Goal: Participate in discussion: Engage in conversation with other users on a specific topic

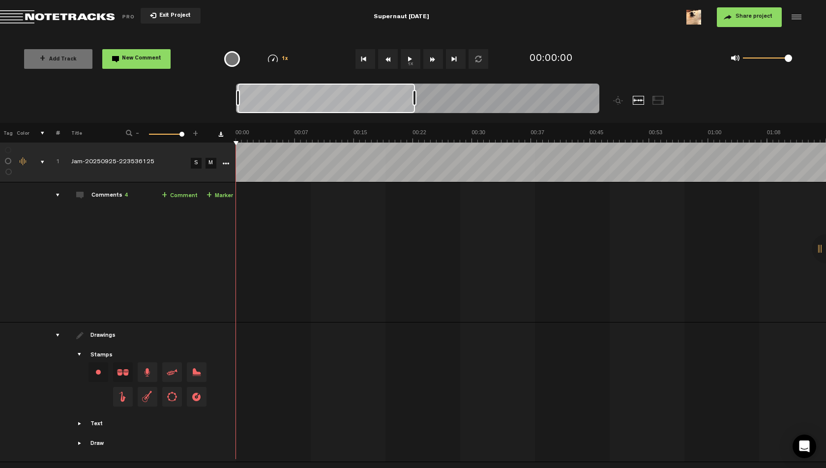
drag, startPoint x: 243, startPoint y: 93, endPoint x: 448, endPoint y: 97, distance: 205.2
click at [417, 97] on div at bounding box center [415, 98] width 4 height 16
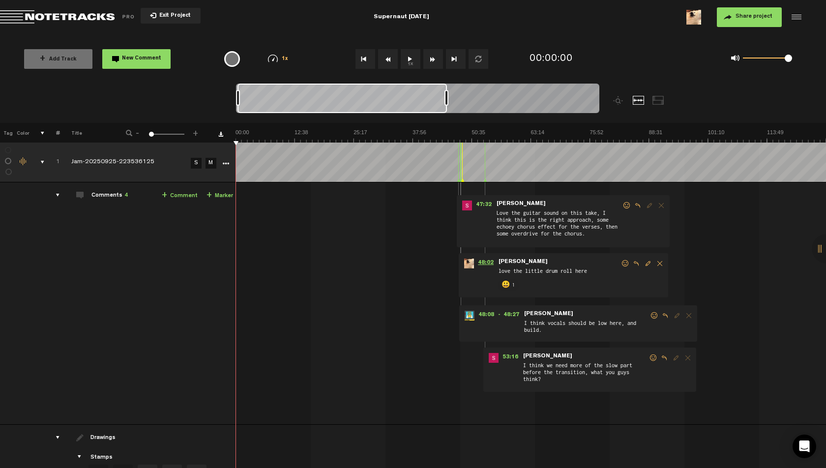
click at [484, 261] on span "48:02" at bounding box center [486, 264] width 24 height 10
click at [405, 57] on button "1x" at bounding box center [411, 59] width 20 height 20
click at [465, 133] on img at bounding box center [531, 136] width 591 height 14
click at [470, 134] on img at bounding box center [531, 136] width 591 height 14
click at [475, 134] on img at bounding box center [531, 136] width 591 height 14
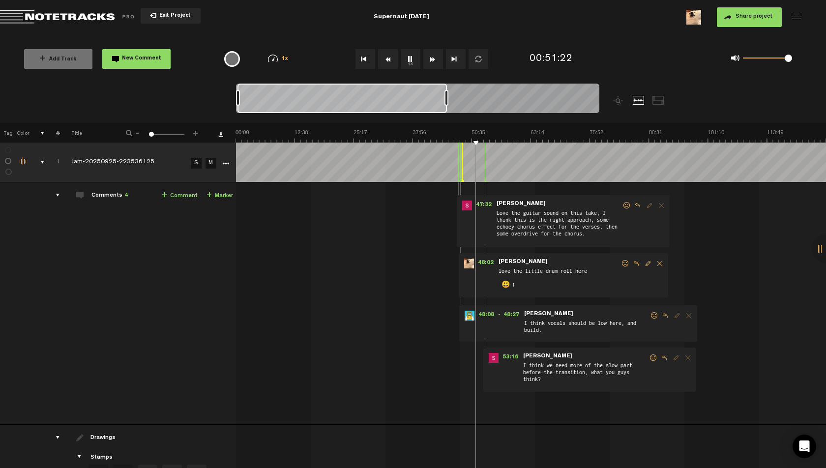
click at [481, 135] on img at bounding box center [531, 136] width 591 height 14
click at [490, 136] on img at bounding box center [531, 136] width 591 height 14
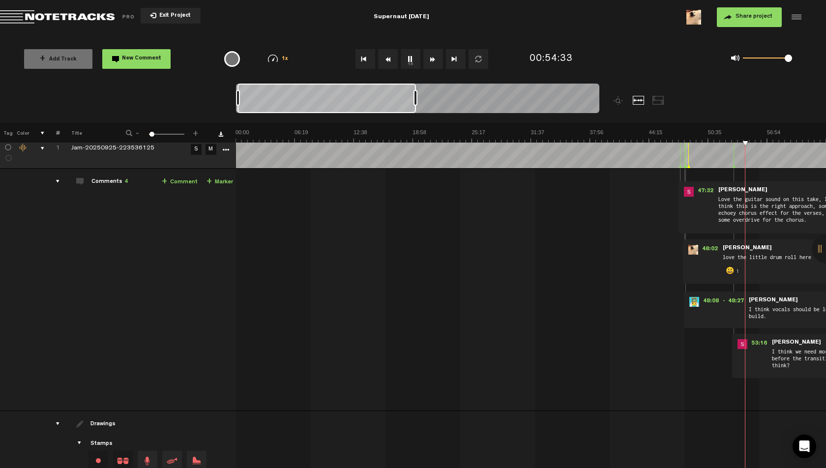
drag, startPoint x: 446, startPoint y: 97, endPoint x: 408, endPoint y: 100, distance: 38.0
click at [414, 100] on div at bounding box center [416, 98] width 4 height 16
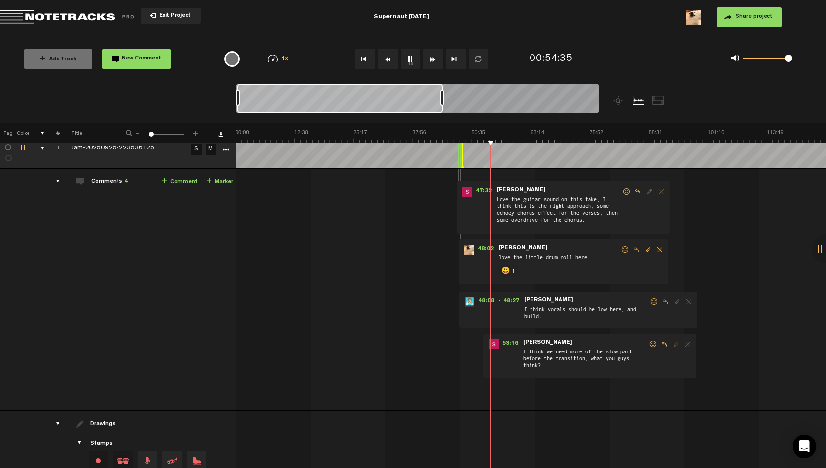
drag, startPoint x: 411, startPoint y: 96, endPoint x: 478, endPoint y: 98, distance: 66.9
click at [444, 98] on div at bounding box center [442, 98] width 4 height 16
click at [482, 134] on img at bounding box center [531, 136] width 591 height 14
click at [409, 59] on button "1x" at bounding box center [411, 59] width 20 height 20
click at [502, 21] on md-toolbar "Exit Project Supernaut [DATE] Share project Save project" at bounding box center [413, 17] width 826 height 34
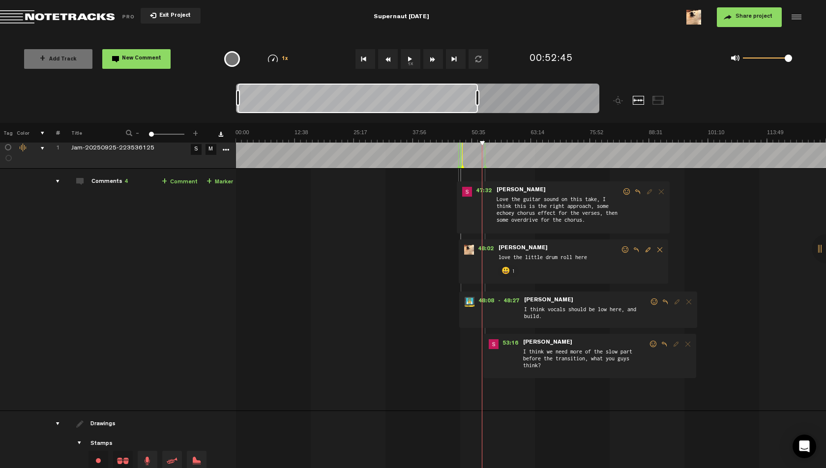
click at [411, 58] on button "1x" at bounding box center [411, 59] width 20 height 20
drag, startPoint x: 791, startPoint y: 59, endPoint x: 798, endPoint y: 59, distance: 7.9
click at [798, 59] on div "0 1 1" at bounding box center [762, 59] width 81 height 14
click at [616, 37] on div "+ Add Track New Comment 1x 0.25x 0.5x 0.75x 1x 1.25x 1.5x 1.75x 2x All emojis 😀…" at bounding box center [413, 58] width 826 height 49
click at [599, 34] on md-toolbar "Exit Project Supernaut [DATE] Share project Save project" at bounding box center [413, 17] width 826 height 34
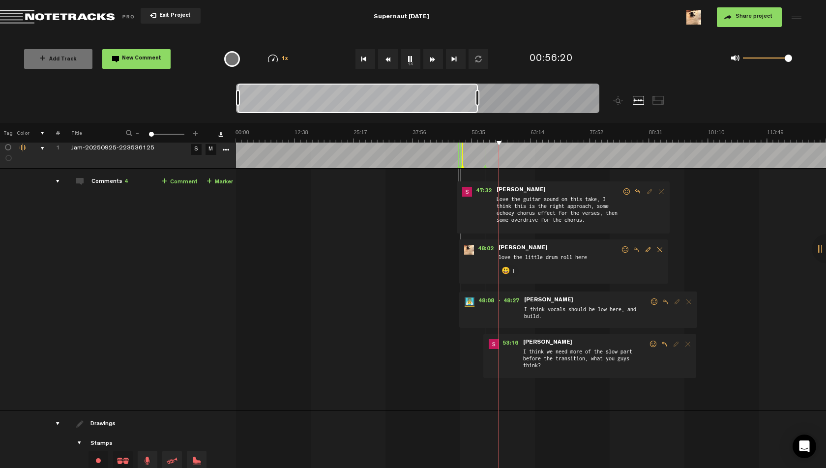
drag, startPoint x: 787, startPoint y: 60, endPoint x: 794, endPoint y: 59, distance: 7.9
click at [794, 59] on div "0 1 1" at bounding box center [762, 59] width 81 height 14
click at [615, 47] on div "00:56:20" at bounding box center [575, 59] width 98 height 29
click at [579, 42] on div "+ Add Track New Comment 1x 0.25x 0.5x 0.75x 1x 1.25x 1.5x 1.75x 2x All emojis 😀…" at bounding box center [413, 58] width 826 height 49
click at [501, 136] on img at bounding box center [531, 136] width 591 height 14
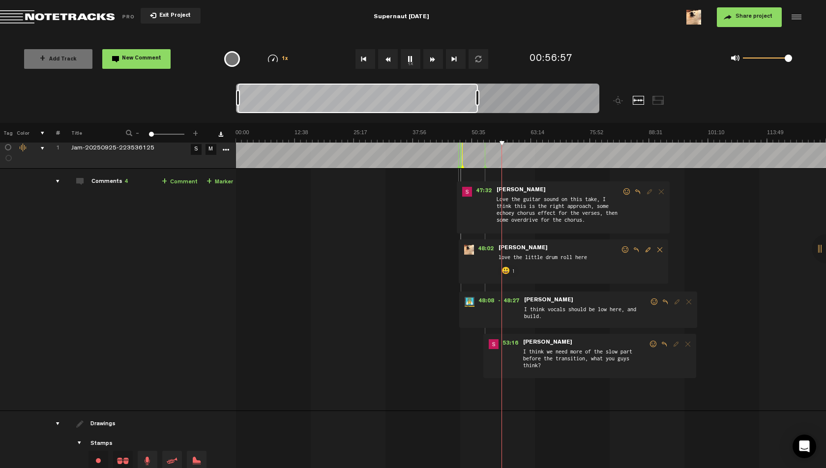
click at [504, 136] on img at bounding box center [531, 136] width 591 height 14
click at [510, 135] on img at bounding box center [531, 136] width 591 height 14
click at [514, 134] on img at bounding box center [531, 136] width 591 height 14
click at [516, 134] on img at bounding box center [531, 136] width 591 height 14
click at [519, 135] on img at bounding box center [531, 136] width 591 height 14
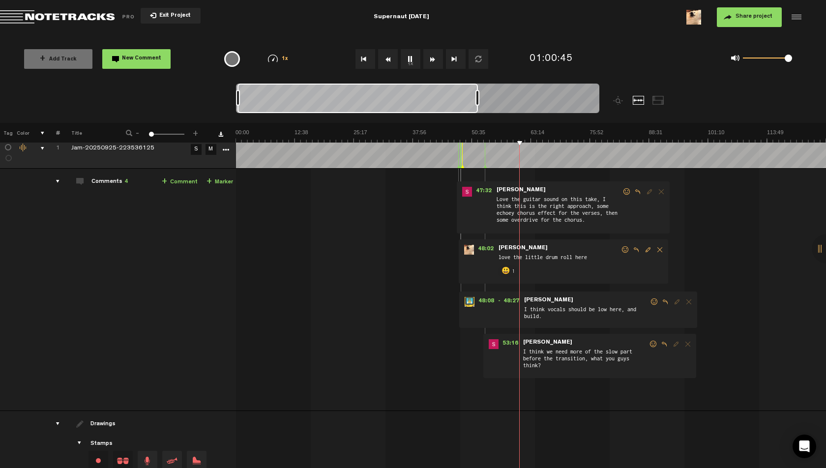
click at [522, 135] on img at bounding box center [531, 136] width 591 height 14
click at [525, 135] on img at bounding box center [531, 136] width 591 height 14
click at [526, 135] on img at bounding box center [531, 136] width 591 height 14
click at [529, 134] on img at bounding box center [531, 136] width 591 height 14
drag, startPoint x: 786, startPoint y: 60, endPoint x: 780, endPoint y: 61, distance: 6.7
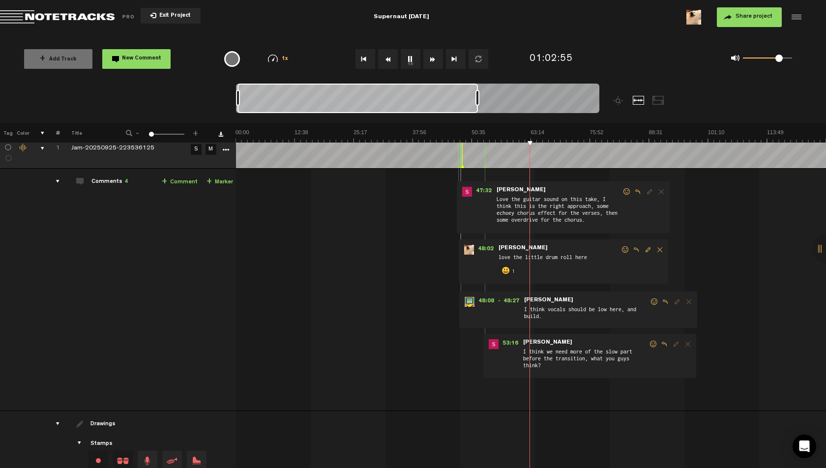
click at [780, 61] on span at bounding box center [779, 58] width 7 height 7
click at [532, 134] on img at bounding box center [531, 136] width 591 height 14
click at [537, 134] on img at bounding box center [531, 136] width 591 height 14
click at [542, 133] on img at bounding box center [531, 136] width 591 height 14
click at [549, 134] on img at bounding box center [531, 136] width 591 height 14
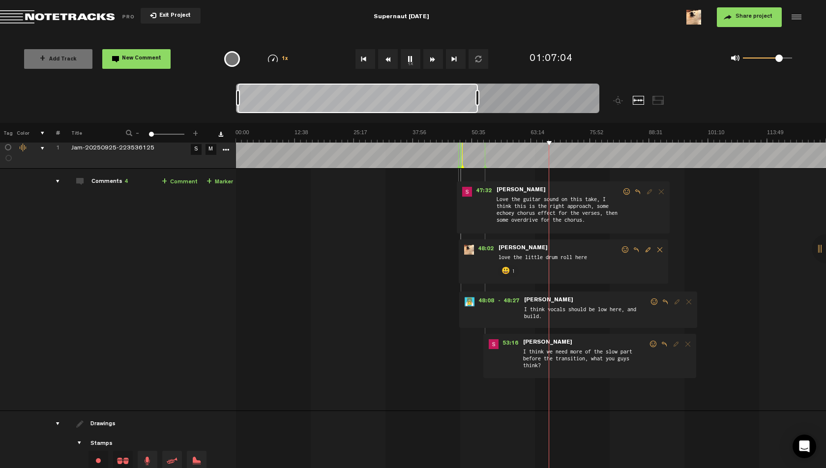
click at [552, 134] on img at bounding box center [531, 136] width 591 height 14
click at [554, 135] on img at bounding box center [531, 136] width 591 height 14
click at [555, 135] on img at bounding box center [531, 136] width 591 height 14
click at [553, 135] on img at bounding box center [531, 136] width 591 height 14
drag, startPoint x: 776, startPoint y: 60, endPoint x: 782, endPoint y: 67, distance: 9.1
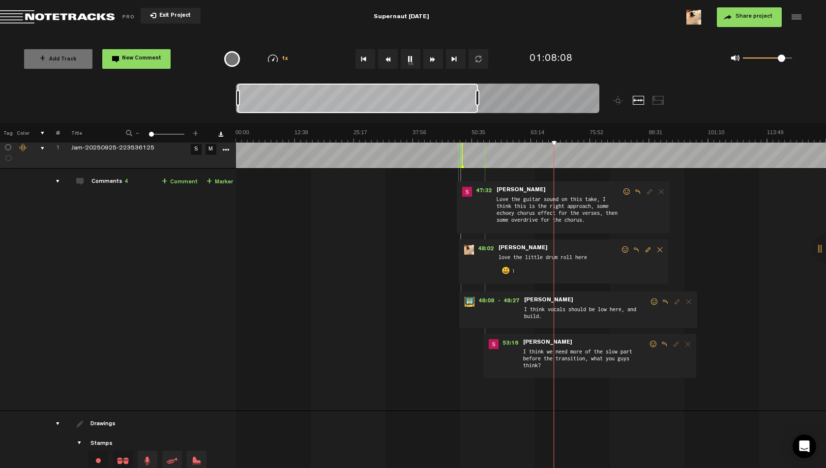
click at [783, 60] on div "0 1 0.84" at bounding box center [767, 59] width 49 height 2
click at [581, 137] on img at bounding box center [531, 136] width 591 height 14
click at [585, 135] on img at bounding box center [531, 136] width 591 height 14
click at [587, 135] on img at bounding box center [531, 136] width 591 height 14
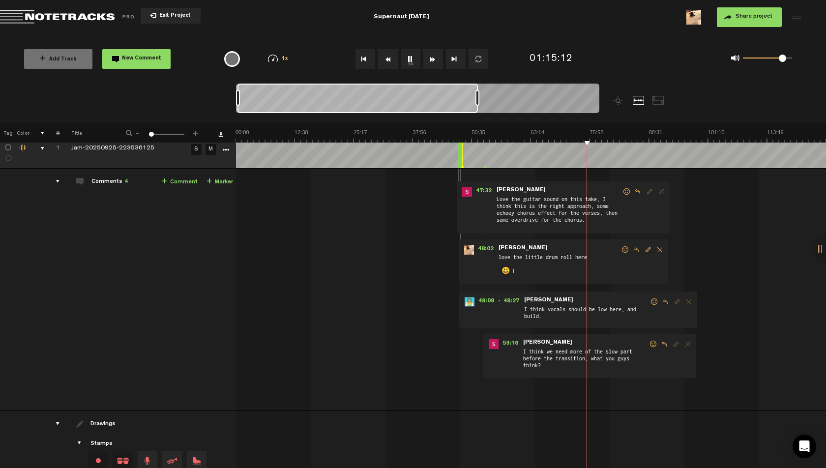
click at [581, 132] on img at bounding box center [531, 136] width 591 height 14
click at [786, 58] on span at bounding box center [786, 58] width 7 height 7
click at [185, 181] on link "+ Comment" at bounding box center [180, 182] width 36 height 11
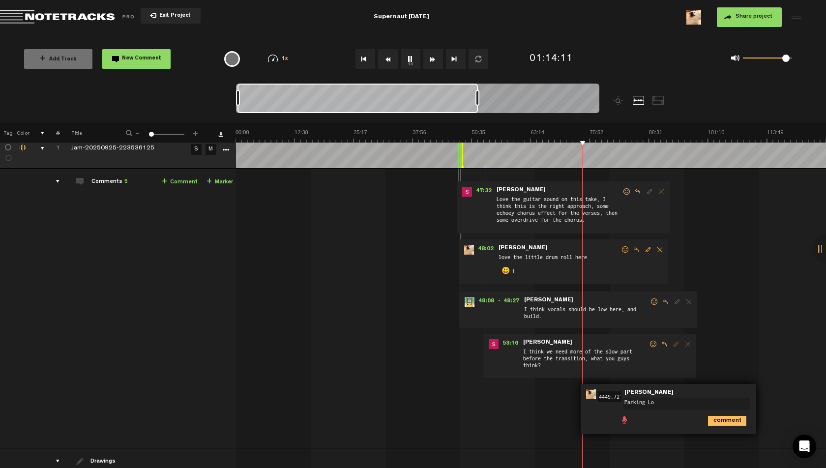
type textarea "Parking Lot"
click at [586, 134] on img at bounding box center [531, 136] width 591 height 14
click at [584, 133] on img at bounding box center [531, 136] width 591 height 14
click at [178, 183] on link "+ Comment" at bounding box center [180, 182] width 36 height 11
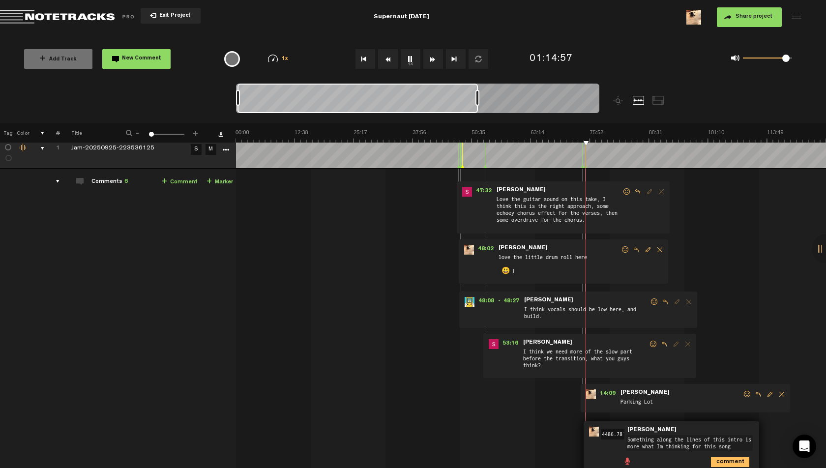
scroll to position [28, 0]
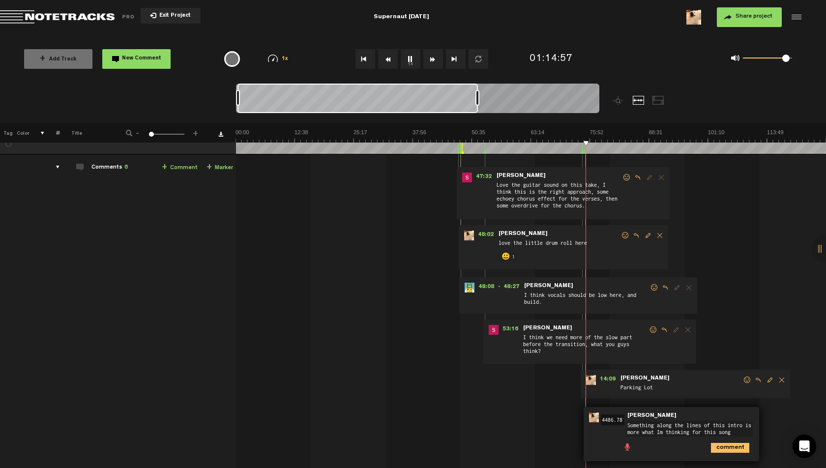
type textarea "Something along the lines of this intro is more what Im thinking for this song"
click at [733, 444] on icon "comment" at bounding box center [730, 448] width 38 height 10
drag, startPoint x: 786, startPoint y: 63, endPoint x: 791, endPoint y: 61, distance: 5.1
click at [791, 61] on span at bounding box center [767, 58] width 49 height 16
drag, startPoint x: 790, startPoint y: 60, endPoint x: 794, endPoint y: 49, distance: 12.3
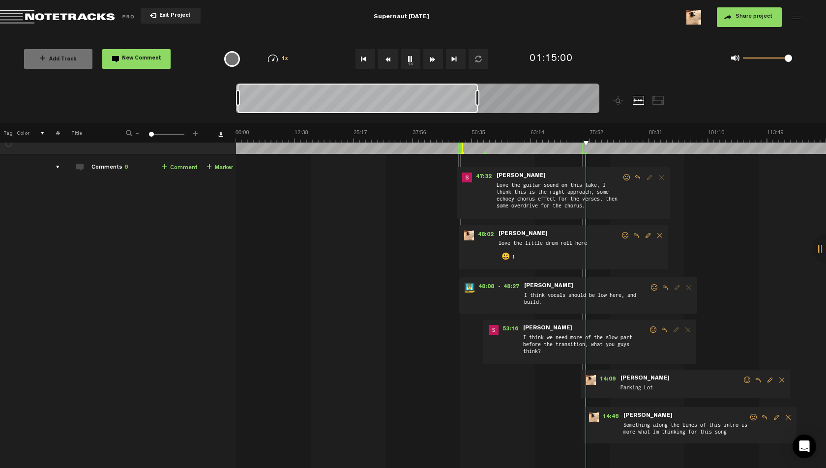
click at [798, 60] on div "0 1 1" at bounding box center [762, 59] width 81 height 14
click at [610, 28] on md-toolbar "Exit Project Supernaut [DATE] Share project Save project" at bounding box center [413, 17] width 826 height 34
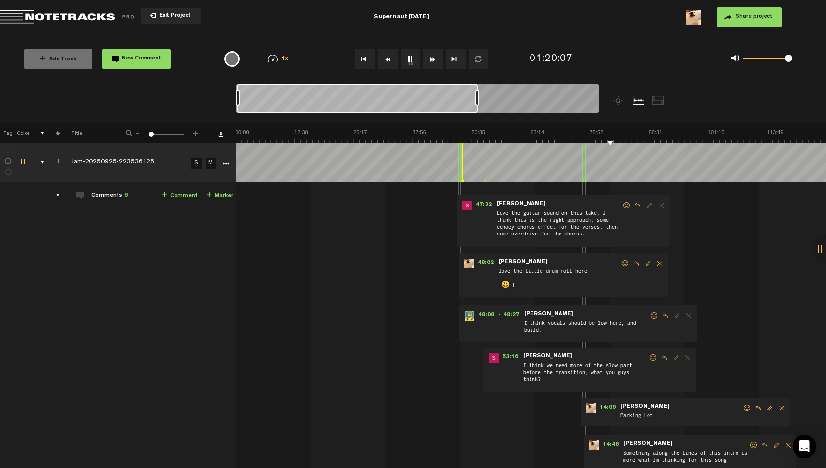
click at [614, 134] on img at bounding box center [531, 136] width 591 height 14
click at [611, 132] on img at bounding box center [531, 136] width 591 height 14
click at [615, 132] on img at bounding box center [531, 136] width 591 height 14
click at [610, 132] on img at bounding box center [531, 136] width 591 height 14
click at [610, 131] on img at bounding box center [531, 136] width 591 height 14
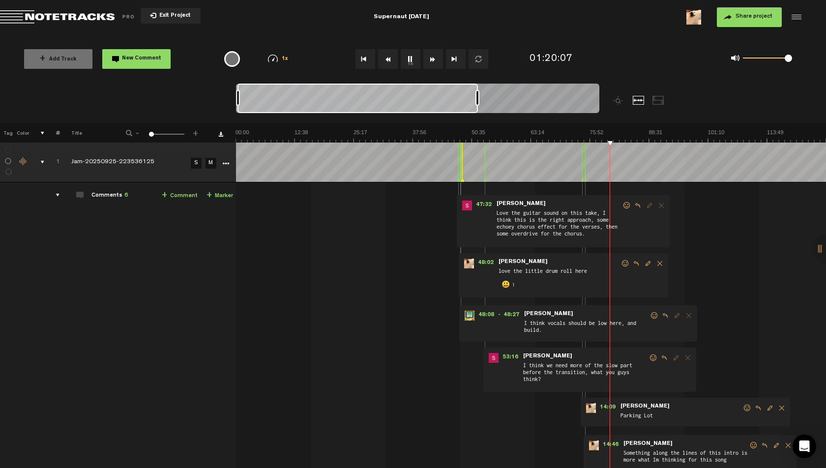
click at [611, 131] on img at bounding box center [531, 136] width 591 height 14
drag, startPoint x: 789, startPoint y: 62, endPoint x: 799, endPoint y: 61, distance: 10.3
click at [799, 61] on div "0 1 0.99" at bounding box center [762, 59] width 81 height 14
click at [522, 28] on md-toolbar "Exit Project Supernaut [DATE] Share project Save project" at bounding box center [413, 17] width 826 height 34
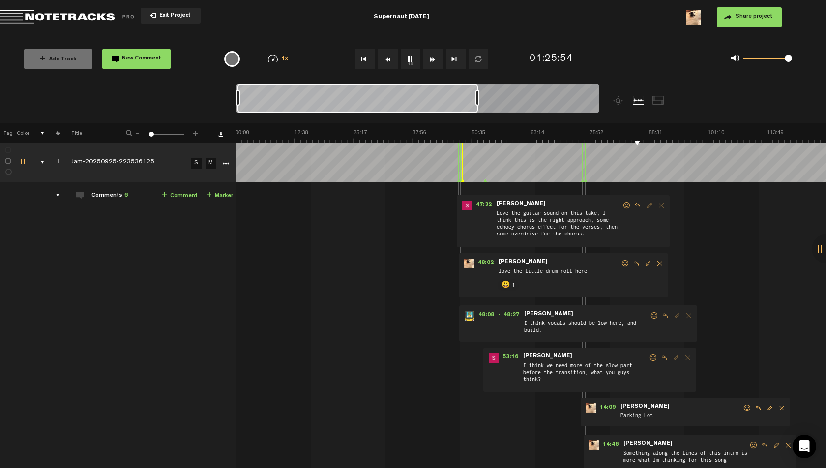
click at [640, 138] on img at bounding box center [531, 136] width 591 height 14
drag, startPoint x: 609, startPoint y: 24, endPoint x: 603, endPoint y: 22, distance: 6.2
click at [609, 24] on div "Share project Save project" at bounding box center [669, 17] width 268 height 20
drag, startPoint x: 792, startPoint y: 59, endPoint x: 780, endPoint y: 66, distance: 13.5
click at [780, 66] on div "0 1 0.79" at bounding box center [717, 59] width 187 height 29
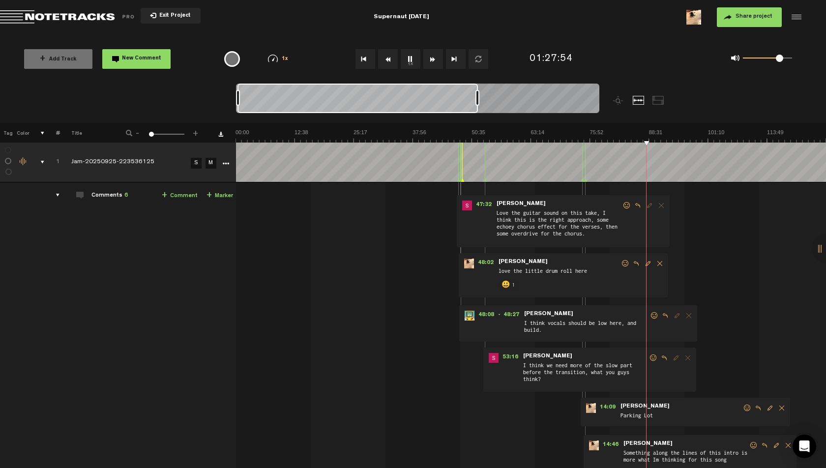
click at [620, 31] on md-toolbar "Exit Project Supernaut [DATE] Share project Save project" at bounding box center [413, 17] width 826 height 34
drag, startPoint x: 779, startPoint y: 59, endPoint x: 789, endPoint y: 60, distance: 9.9
click at [789, 60] on span at bounding box center [788, 58] width 7 height 7
click at [659, 133] on img at bounding box center [531, 136] width 591 height 14
click at [666, 134] on img at bounding box center [531, 136] width 591 height 14
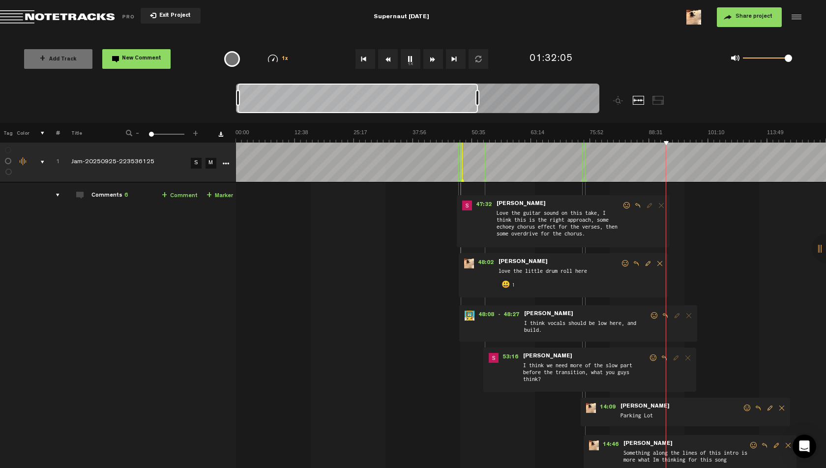
click at [670, 133] on img at bounding box center [531, 136] width 591 height 14
click at [674, 133] on img at bounding box center [531, 136] width 591 height 14
click at [679, 133] on img at bounding box center [531, 136] width 591 height 14
click at [687, 132] on img at bounding box center [531, 136] width 591 height 14
click at [694, 131] on img at bounding box center [531, 136] width 591 height 14
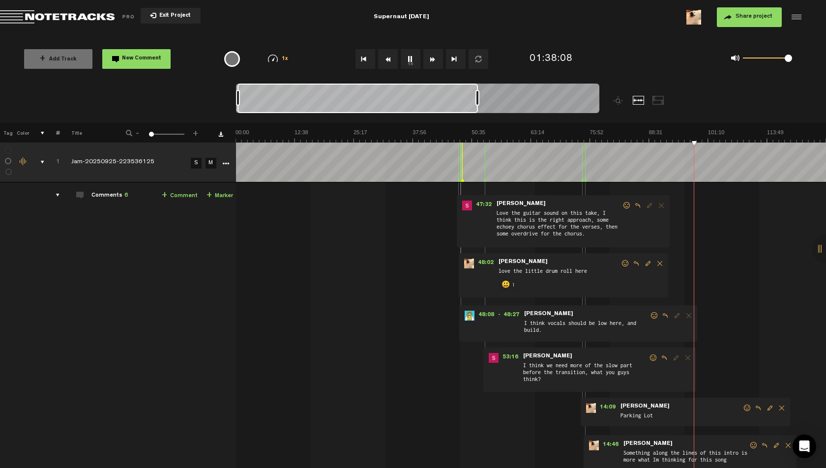
click at [698, 131] on img at bounding box center [531, 136] width 591 height 14
click at [700, 132] on img at bounding box center [531, 136] width 591 height 14
click at [702, 132] on img at bounding box center [531, 136] width 591 height 14
click at [704, 132] on img at bounding box center [531, 136] width 591 height 14
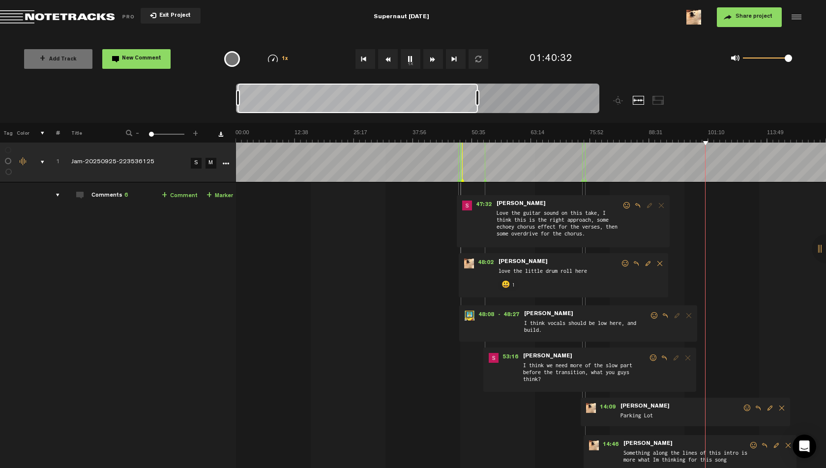
click at [700, 135] on img at bounding box center [531, 136] width 591 height 14
click at [178, 198] on link "+ Comment" at bounding box center [180, 195] width 36 height 11
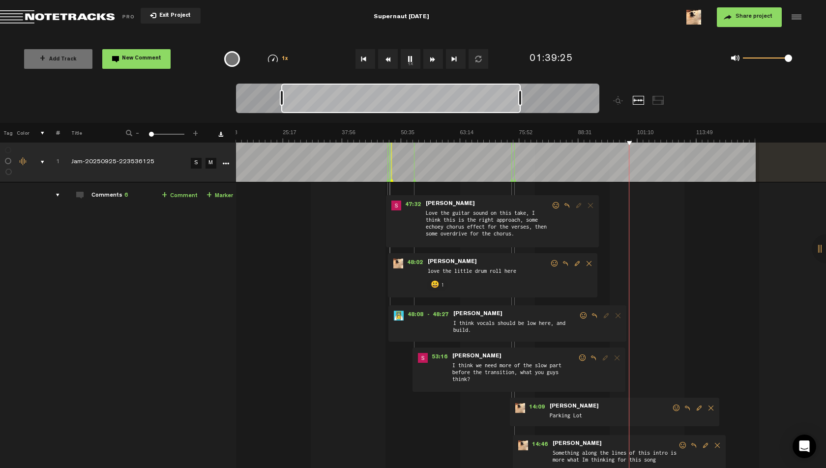
scroll to position [0, 70]
type textarea "Little jamski"
drag, startPoint x: 789, startPoint y: 60, endPoint x: 798, endPoint y: 62, distance: 9.6
click at [800, 61] on div "0 1 1" at bounding box center [762, 59] width 81 height 14
click at [652, 52] on div "0 1 1" at bounding box center [717, 59] width 187 height 29
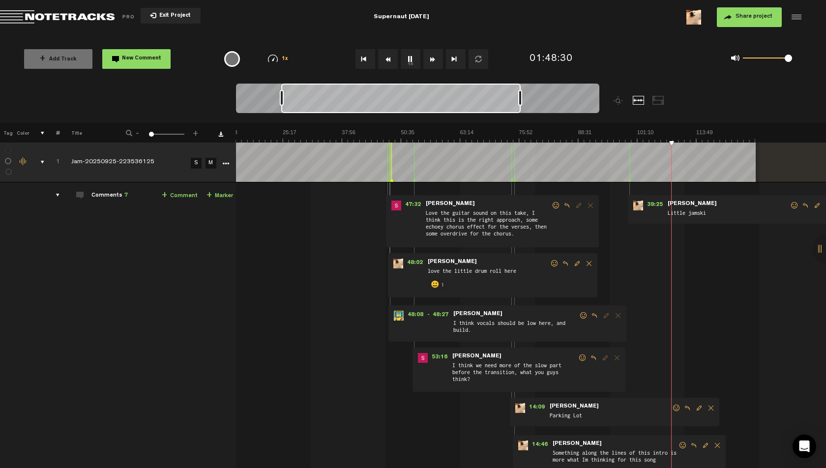
click at [673, 132] on img at bounding box center [460, 136] width 591 height 14
click at [676, 133] on img at bounding box center [460, 136] width 591 height 14
click at [679, 132] on img at bounding box center [460, 136] width 591 height 14
click at [680, 132] on img at bounding box center [460, 136] width 591 height 14
click at [683, 132] on img at bounding box center [460, 136] width 591 height 14
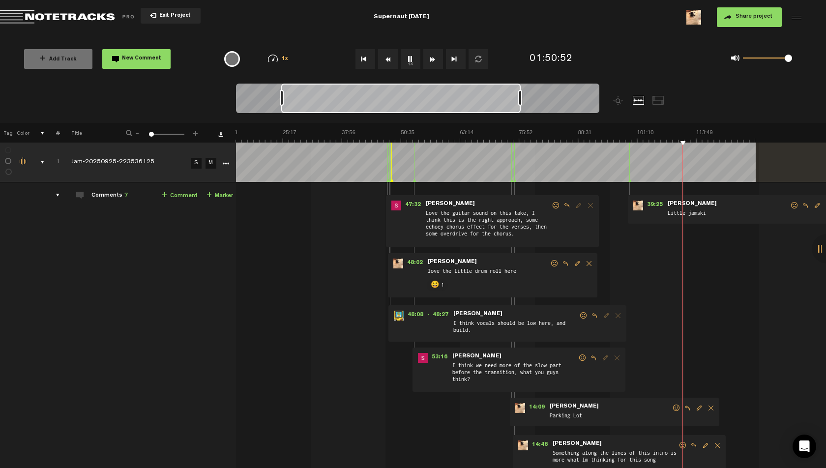
click at [683, 132] on img at bounding box center [460, 136] width 591 height 14
click at [687, 133] on img at bounding box center [460, 136] width 591 height 14
click at [692, 133] on img at bounding box center [460, 136] width 591 height 14
click at [697, 133] on img at bounding box center [460, 136] width 591 height 14
click at [703, 133] on img at bounding box center [460, 136] width 591 height 14
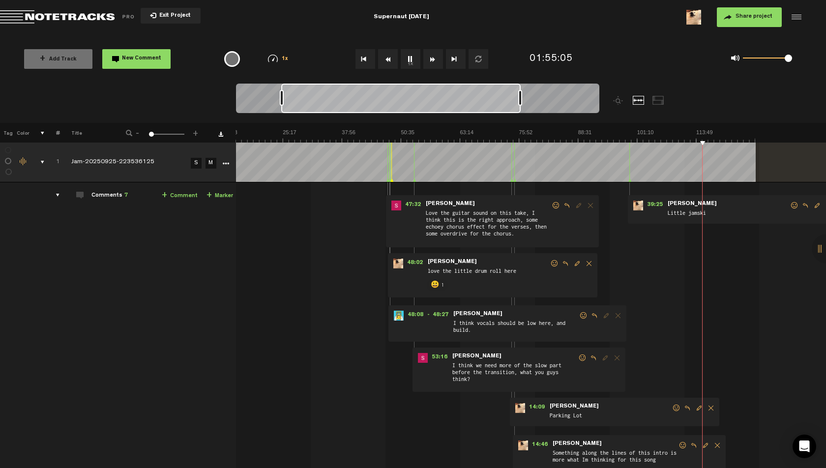
click at [704, 133] on img at bounding box center [460, 136] width 591 height 14
click at [709, 134] on img at bounding box center [460, 136] width 591 height 14
click at [714, 133] on img at bounding box center [460, 136] width 591 height 14
click at [718, 134] on img at bounding box center [460, 136] width 591 height 14
click at [722, 134] on img at bounding box center [460, 136] width 591 height 14
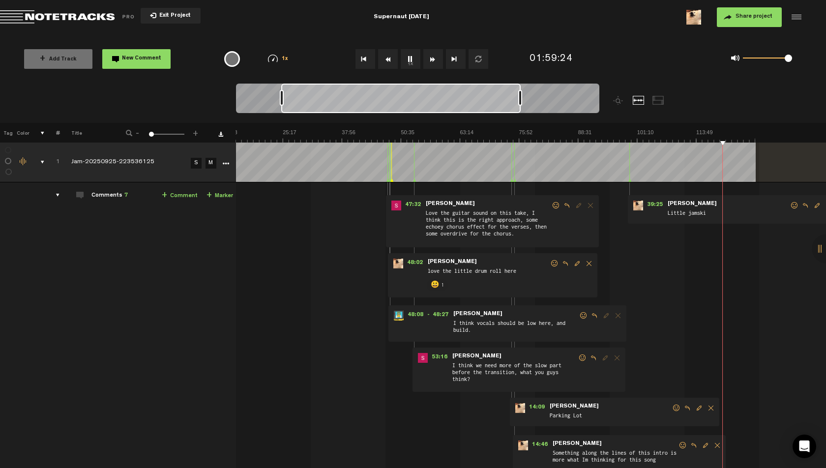
click at [723, 134] on img at bounding box center [460, 136] width 591 height 14
click at [726, 134] on img at bounding box center [460, 136] width 591 height 14
click at [730, 134] on img at bounding box center [460, 136] width 591 height 14
click at [734, 134] on img at bounding box center [460, 136] width 591 height 14
click at [739, 133] on img at bounding box center [460, 136] width 591 height 14
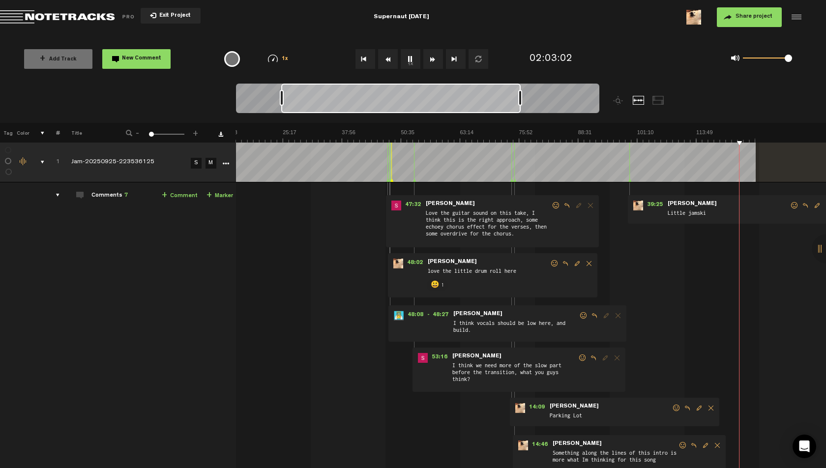
click at [692, 135] on img at bounding box center [460, 136] width 591 height 14
click at [659, 139] on img at bounding box center [460, 136] width 591 height 14
click at [640, 139] on img at bounding box center [460, 136] width 591 height 14
click at [649, 138] on img at bounding box center [460, 136] width 591 height 14
click at [692, 135] on img at bounding box center [460, 136] width 591 height 14
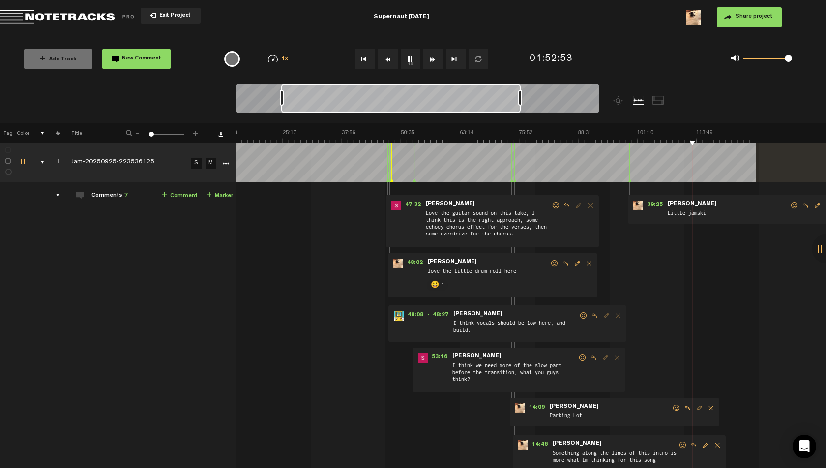
click at [413, 63] on button "1x" at bounding box center [411, 59] width 20 height 20
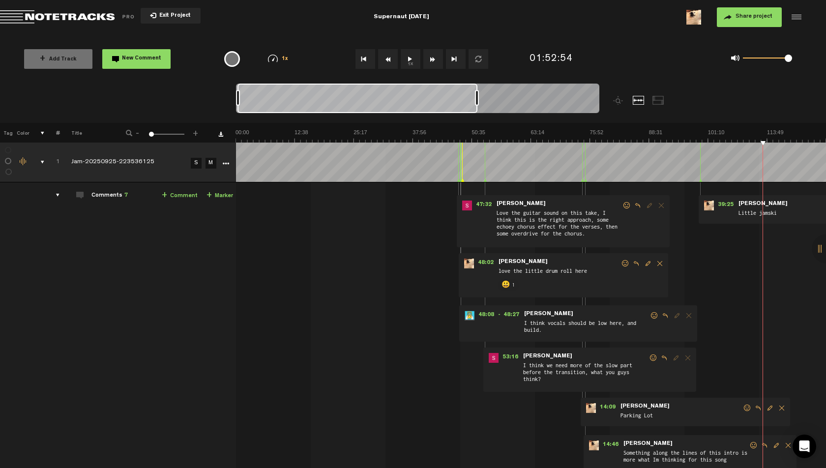
click at [471, 97] on div at bounding box center [418, 100] width 364 height 33
drag, startPoint x: 475, startPoint y: 97, endPoint x: 345, endPoint y: 105, distance: 130.1
click at [347, 105] on div at bounding box center [418, 100] width 364 height 33
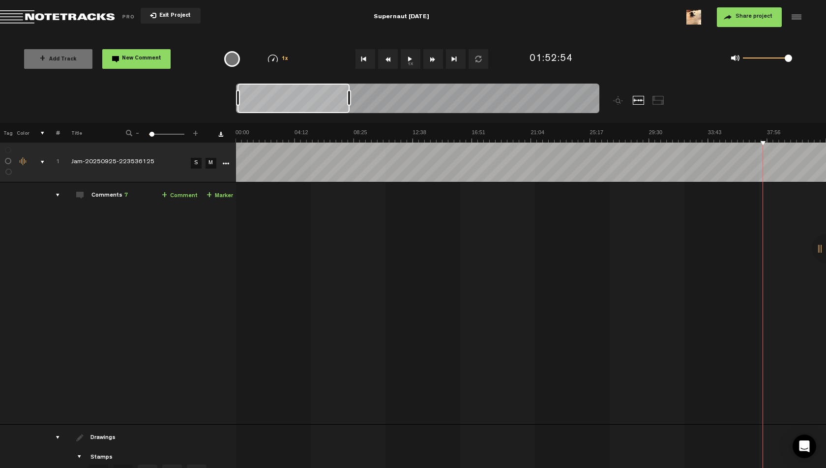
drag, startPoint x: 358, startPoint y: 460, endPoint x: 244, endPoint y: 445, distance: 115.6
click at [244, 445] on div "+ New drawing Tag Color # Title - 1 100 3 + 1 Jam-20250925-223536125 S M Export…" at bounding box center [413, 334] width 826 height 422
click at [243, 128] on th at bounding box center [531, 133] width 591 height 20
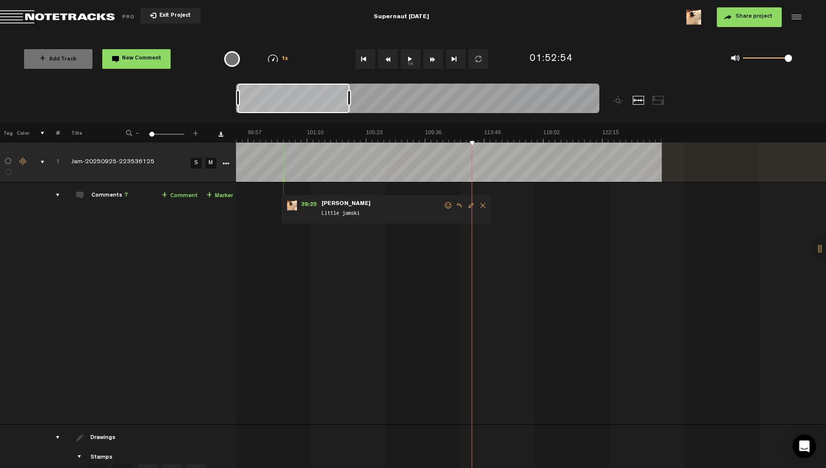
drag, startPoint x: 391, startPoint y: 460, endPoint x: 116, endPoint y: 459, distance: 275.0
click at [116, 459] on div "+ New drawing Tag Color # Title - 1 100 3 + 1 Jam-20250925-223536125 S M Export…" at bounding box center [413, 334] width 826 height 422
drag, startPoint x: 348, startPoint y: 101, endPoint x: 334, endPoint y: 103, distance: 14.4
click at [334, 103] on div at bounding box center [335, 98] width 4 height 16
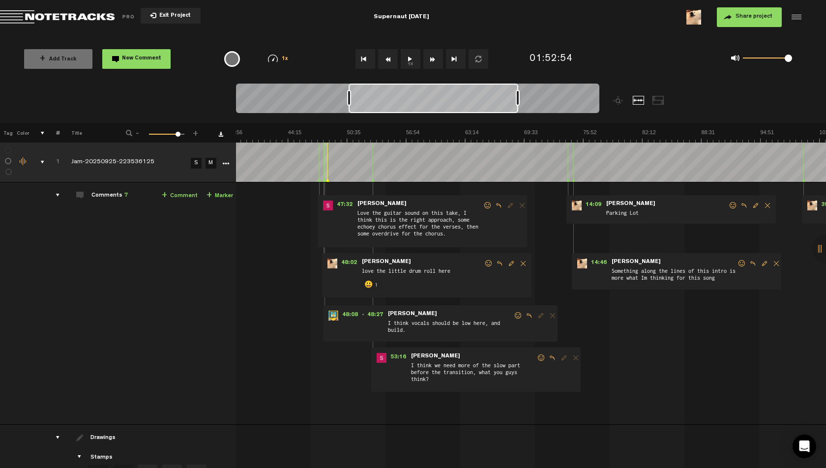
scroll to position [0, 361]
drag, startPoint x: 515, startPoint y: 97, endPoint x: 350, endPoint y: 101, distance: 164.9
click at [350, 101] on div at bounding box center [349, 98] width 4 height 16
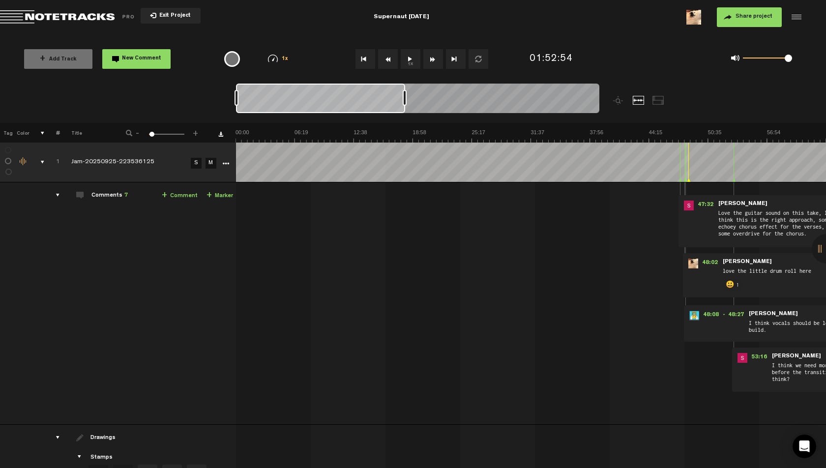
drag, startPoint x: 394, startPoint y: 100, endPoint x: 182, endPoint y: 100, distance: 212.5
click at [182, 100] on nt-zoom-navigation-bar at bounding box center [413, 103] width 826 height 39
click at [244, 136] on img at bounding box center [827, 136] width 1182 height 14
click at [252, 131] on img at bounding box center [827, 136] width 1182 height 14
click at [280, 130] on img at bounding box center [827, 136] width 1182 height 14
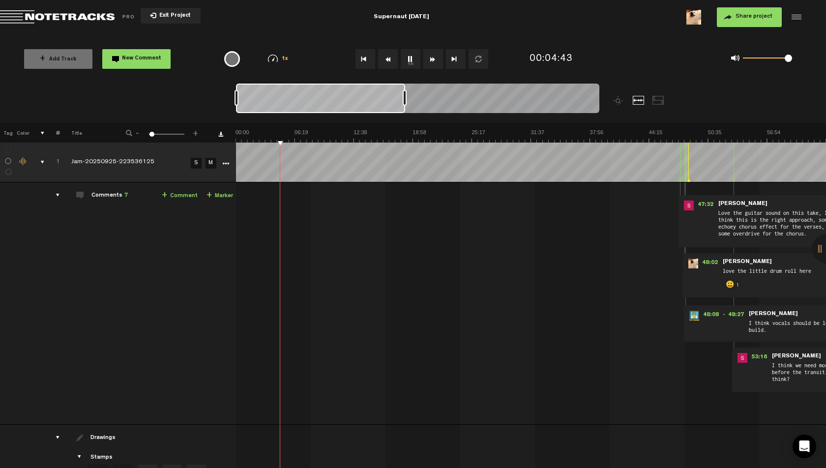
click at [303, 129] on img at bounding box center [827, 136] width 1182 height 14
click at [318, 130] on img at bounding box center [827, 136] width 1182 height 14
click at [328, 132] on img at bounding box center [827, 136] width 1182 height 14
click at [357, 134] on img at bounding box center [827, 136] width 1182 height 14
click at [353, 131] on img at bounding box center [827, 136] width 1182 height 14
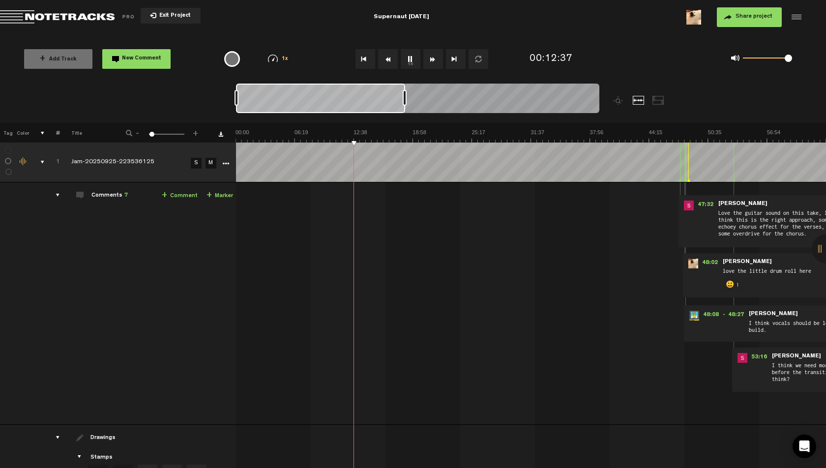
click at [358, 129] on img at bounding box center [827, 136] width 1182 height 14
click at [356, 131] on img at bounding box center [827, 136] width 1182 height 14
click at [178, 191] on link "+ Comment" at bounding box center [180, 195] width 36 height 11
type textarea "Jamski"
